Goal: Information Seeking & Learning: Learn about a topic

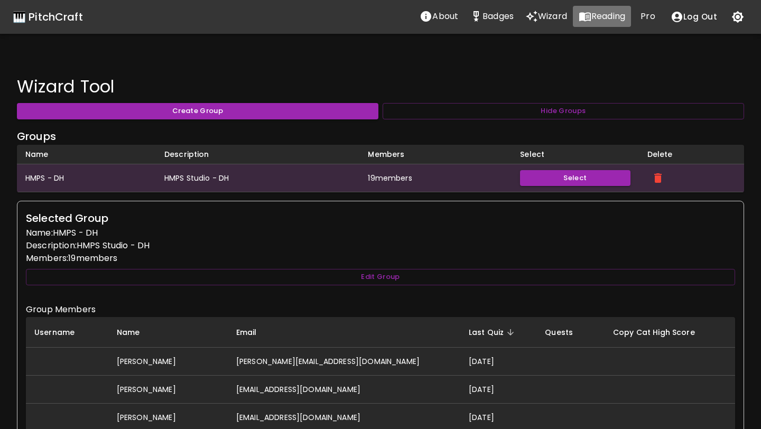
click at [605, 17] on p "Reading" at bounding box center [609, 16] width 34 height 13
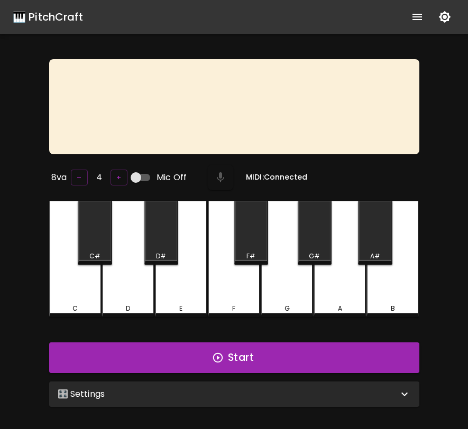
click at [390, 393] on div "🎛️ Settings" at bounding box center [228, 394] width 340 height 13
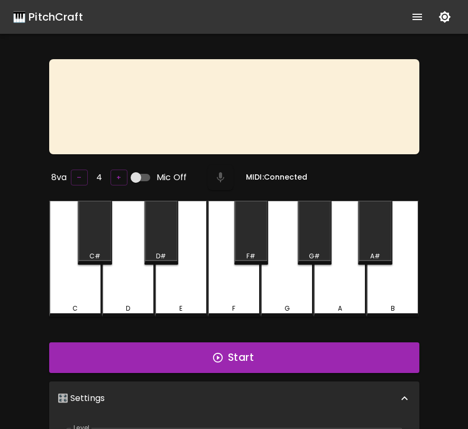
click at [441, 344] on div "8va – 4 + Mic Off MIDI: Connected C C# D D# E F F# G G# A A# B Start 🎛️ Setting…" at bounding box center [234, 365] width 468 height 613
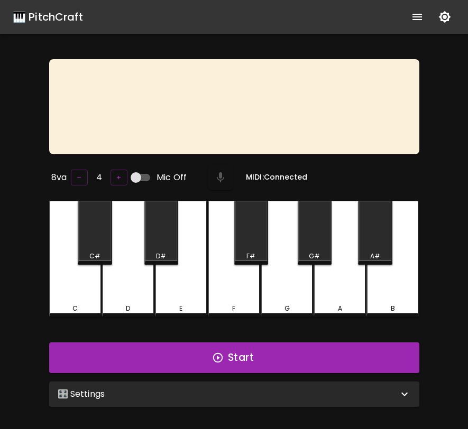
click at [389, 389] on div "🎛️ Settings" at bounding box center [228, 394] width 340 height 13
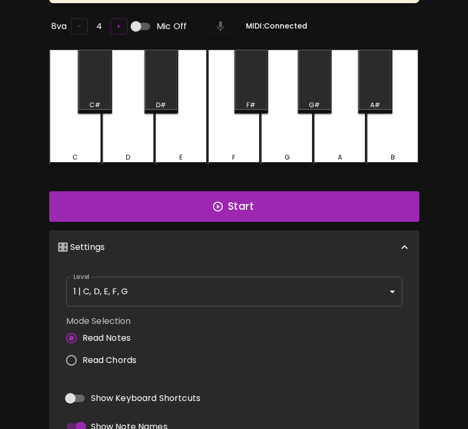
scroll to position [247, 0]
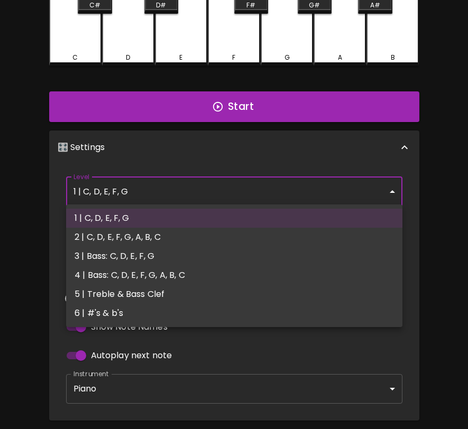
click at [349, 191] on body "🎹 PitchCraft About Badges Wizard Reading Pro Log Out 8va – 4 + Mic Off MIDI: Co…" at bounding box center [234, 112] width 468 height 718
click at [319, 314] on li "6 | #'s & b's" at bounding box center [234, 313] width 336 height 19
type input "11"
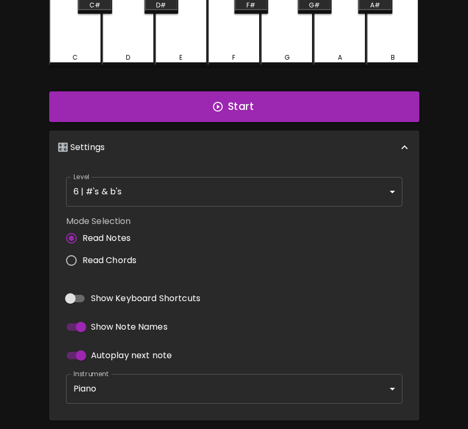
scroll to position [0, 0]
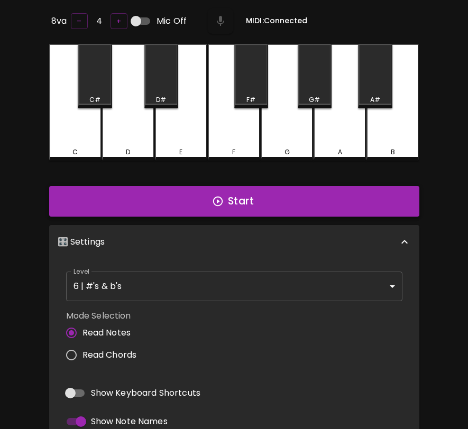
click at [398, 205] on button "Start" at bounding box center [234, 201] width 370 height 31
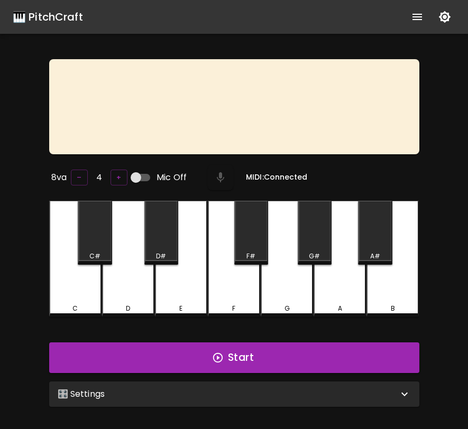
scroll to position [106, 0]
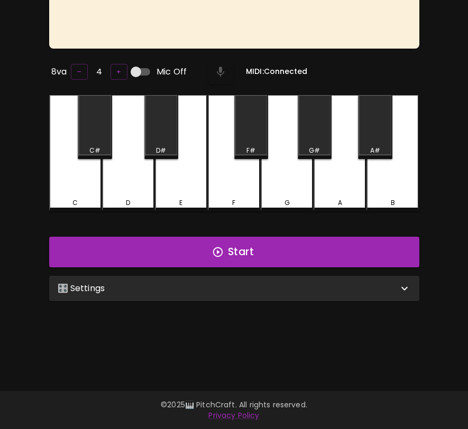
click at [292, 296] on div "🎛️ Settings" at bounding box center [234, 288] width 370 height 25
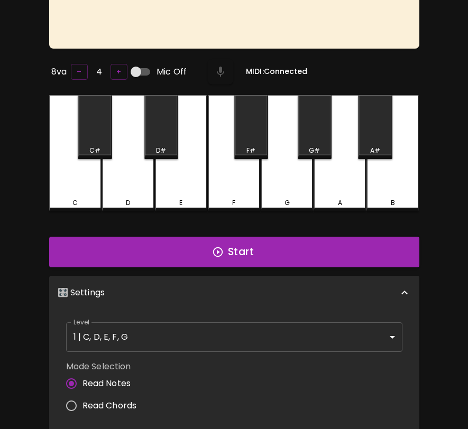
click at [276, 327] on body "🎹 PitchCraft About Badges Wizard Reading Pro Log Out 8va – 4 + Mic Off MIDI: Co…" at bounding box center [234, 253] width 468 height 718
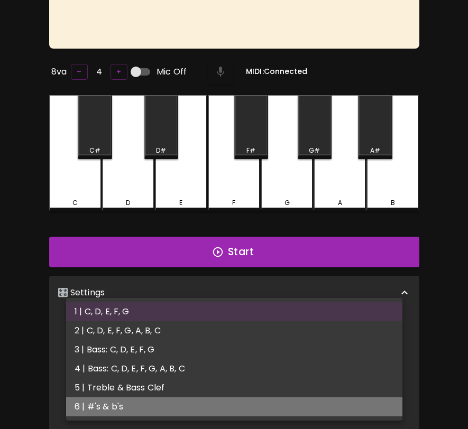
click at [265, 401] on li "6 | #'s & b's" at bounding box center [234, 407] width 336 height 19
type input "11"
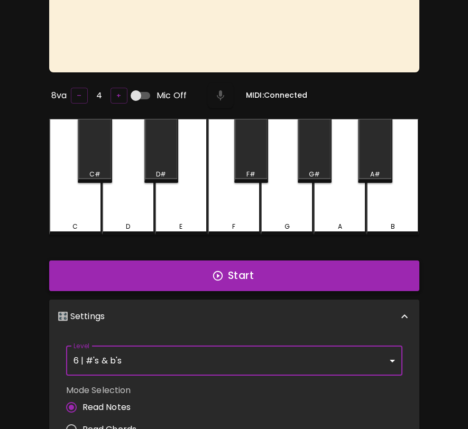
click at [369, 276] on button "Start" at bounding box center [234, 276] width 370 height 31
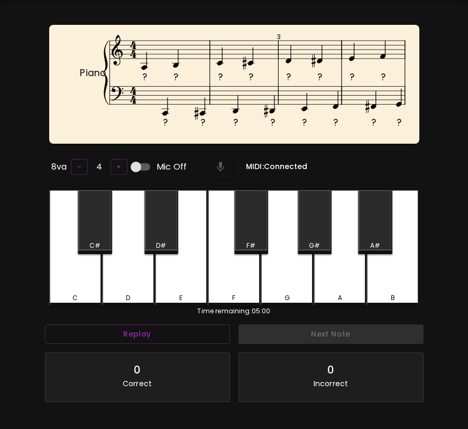
scroll to position [0, 0]
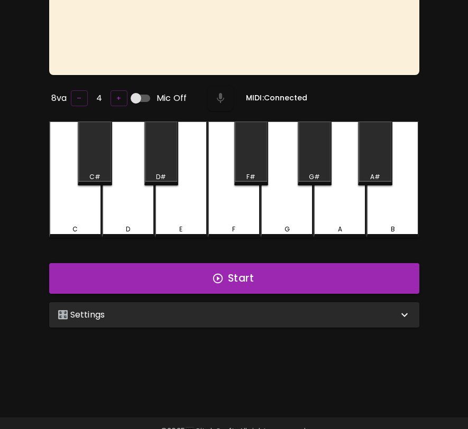
scroll to position [106, 0]
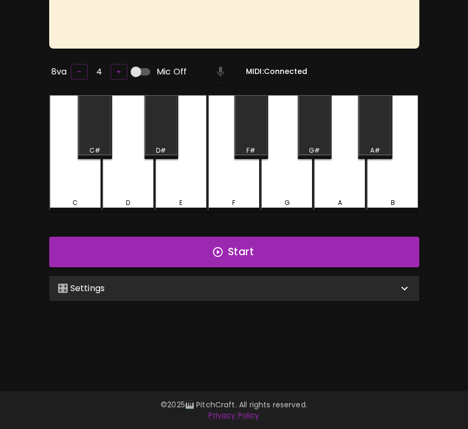
click at [266, 284] on div "🎛️ Settings" at bounding box center [228, 288] width 340 height 13
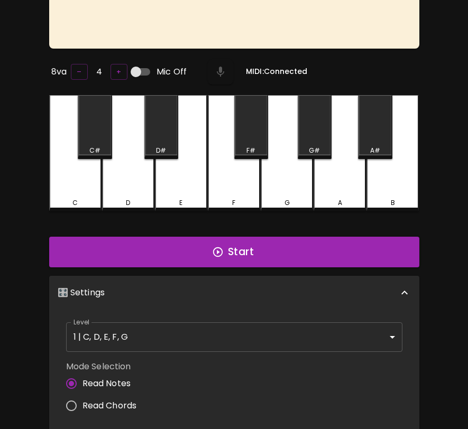
click at [217, 343] on body "🎹 PitchCraft About Badges Wizard Reading Pro Log Out 8va – 4 + Mic Off MIDI: Co…" at bounding box center [234, 253] width 468 height 718
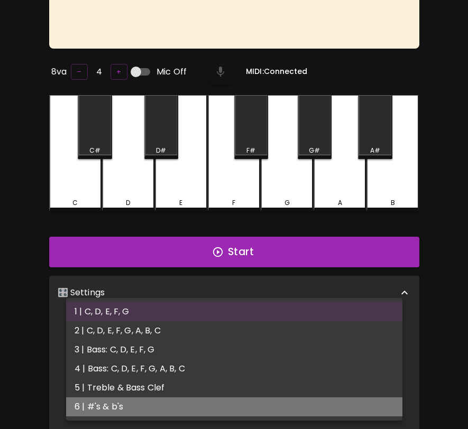
click at [195, 408] on li "6 | #'s & b's" at bounding box center [234, 407] width 336 height 19
type input "11"
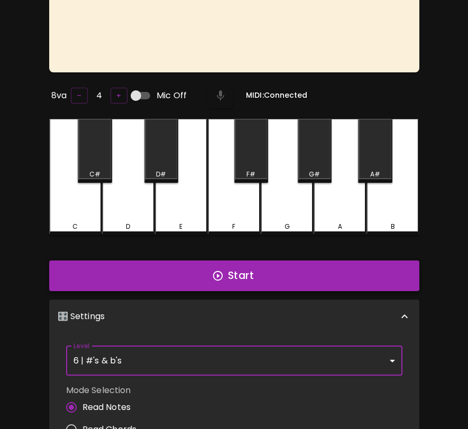
click at [273, 275] on button "Start" at bounding box center [234, 276] width 370 height 31
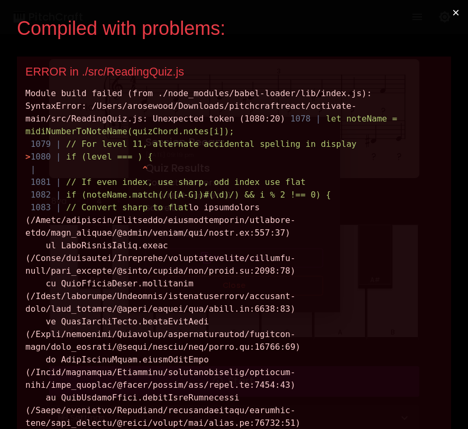
scroll to position [0, 0]
click at [455, 12] on button "×" at bounding box center [456, 12] width 24 height 25
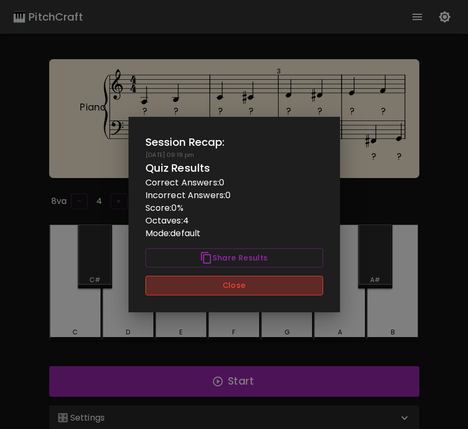
click at [277, 287] on button "Close" at bounding box center [234, 286] width 178 height 20
